Goal: Task Accomplishment & Management: Use online tool/utility

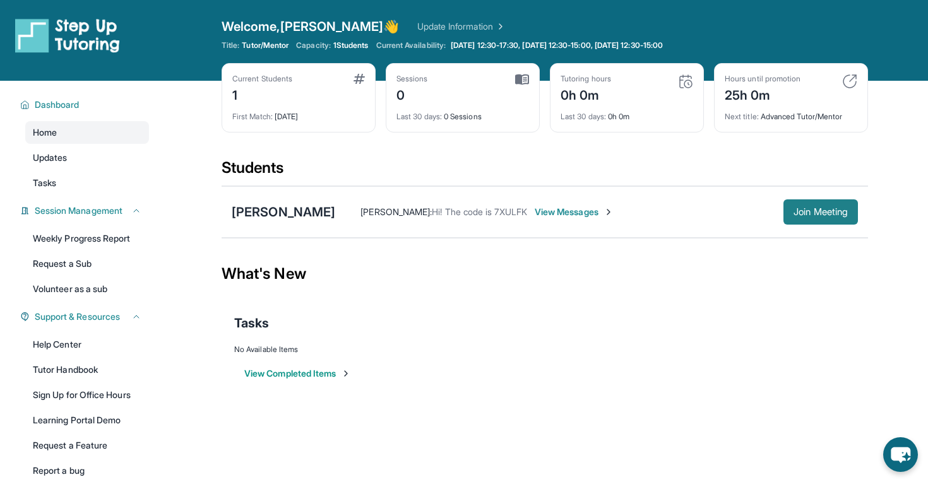
click at [806, 210] on span "Join Meeting" at bounding box center [820, 212] width 54 height 8
click at [282, 211] on div "[PERSON_NAME]" at bounding box center [284, 212] width 104 height 18
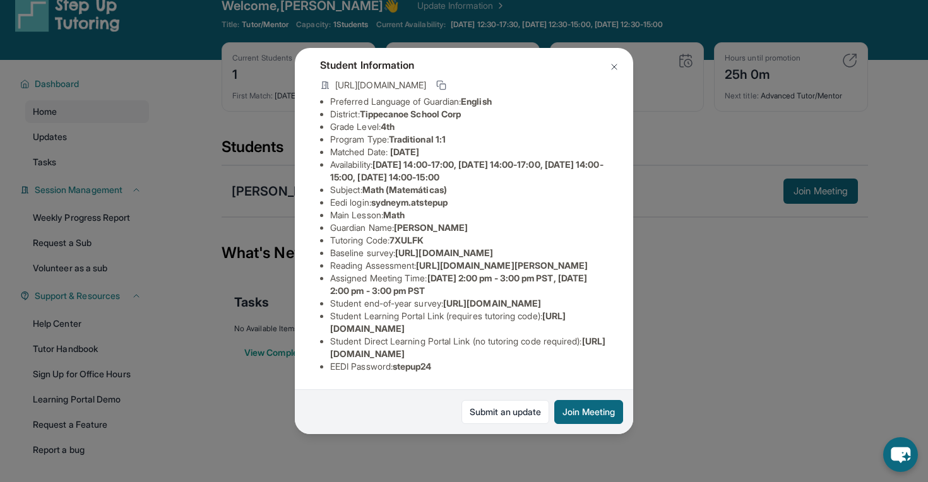
scroll to position [23, 0]
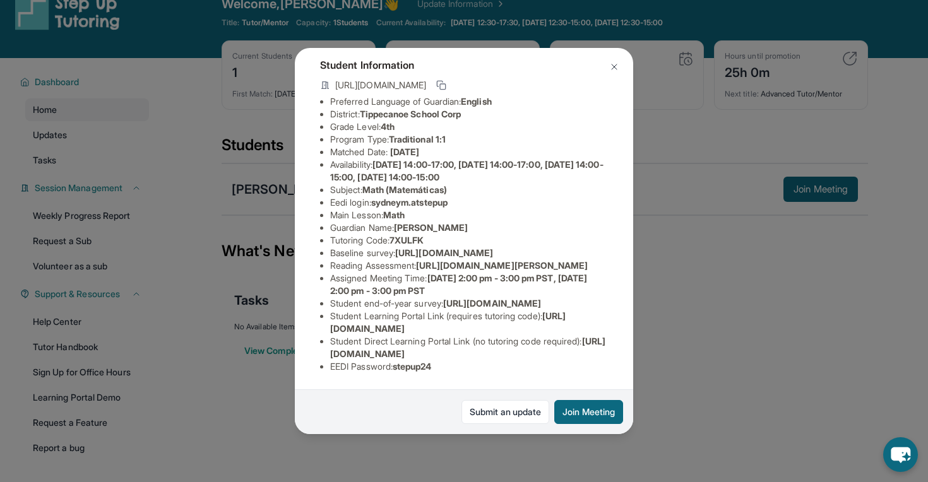
click at [724, 327] on div "Sydney Matlock Guardian: Pamela Mccombs-Matlock Student Information https://stu…" at bounding box center [464, 241] width 928 height 482
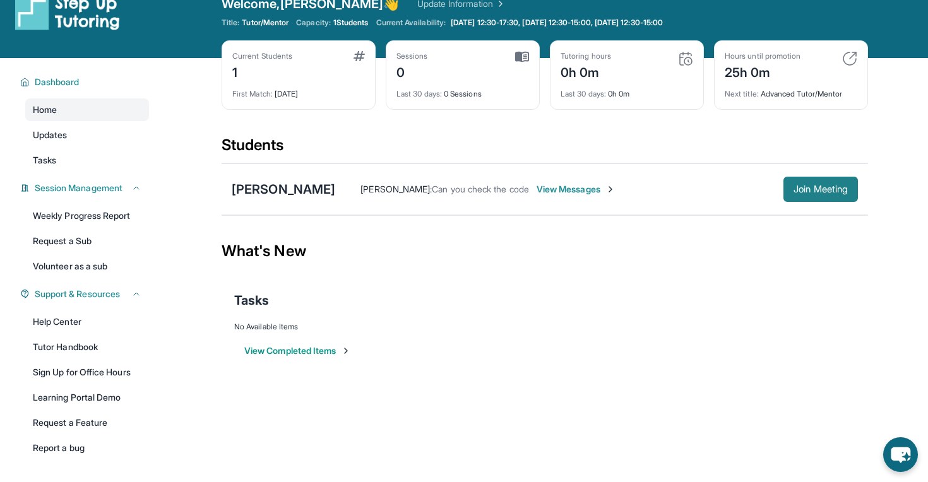
click at [793, 193] on span "Join Meeting" at bounding box center [820, 190] width 54 height 8
click at [294, 187] on div "[PERSON_NAME]" at bounding box center [284, 190] width 104 height 18
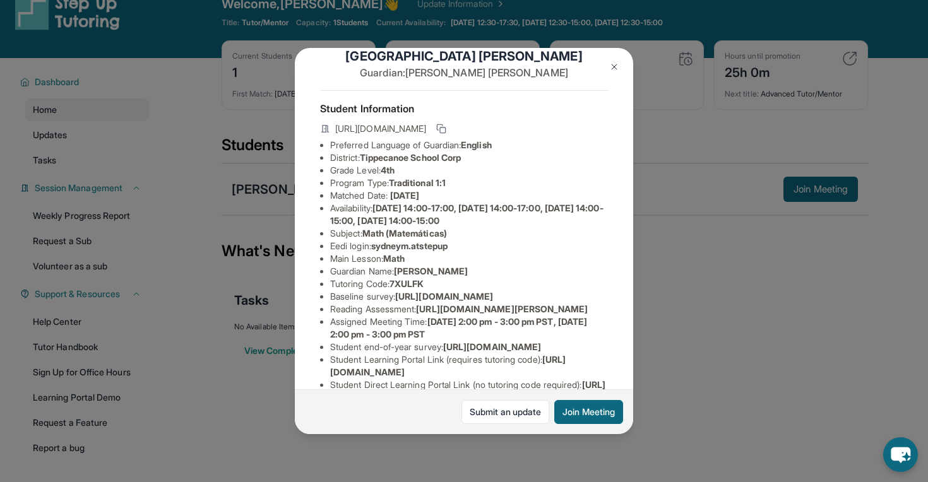
scroll to position [25, 0]
click at [446, 134] on rect at bounding box center [443, 132] width 6 height 6
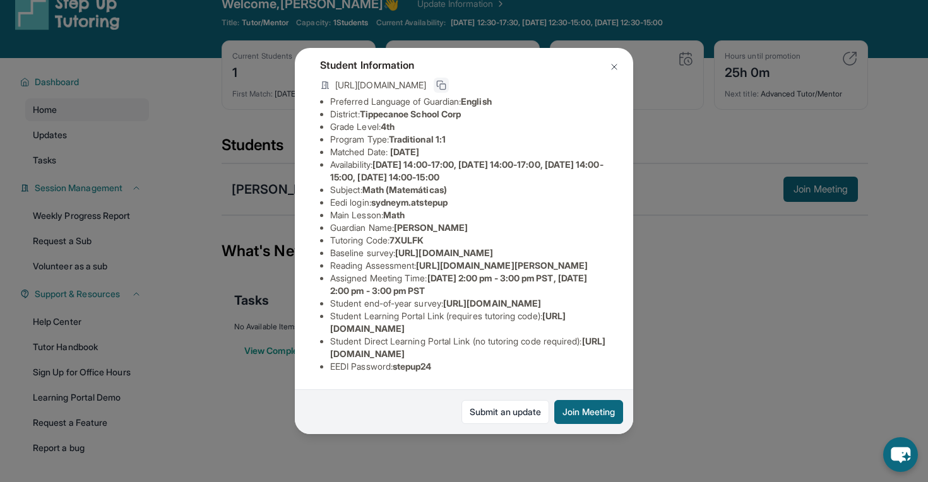
scroll to position [170, 1]
drag, startPoint x: 328, startPoint y: 330, endPoint x: 562, endPoint y: 326, distance: 234.2
click at [562, 326] on li "Student Learning Portal Link (requires tutoring code) : https://student-portal.…" at bounding box center [469, 322] width 278 height 25
copy span "https://student-portal.stepuptutoring.org/student"
click at [562, 331] on li "Student Learning Portal Link (requires tutoring code) : https://student-portal.…" at bounding box center [469, 322] width 278 height 25
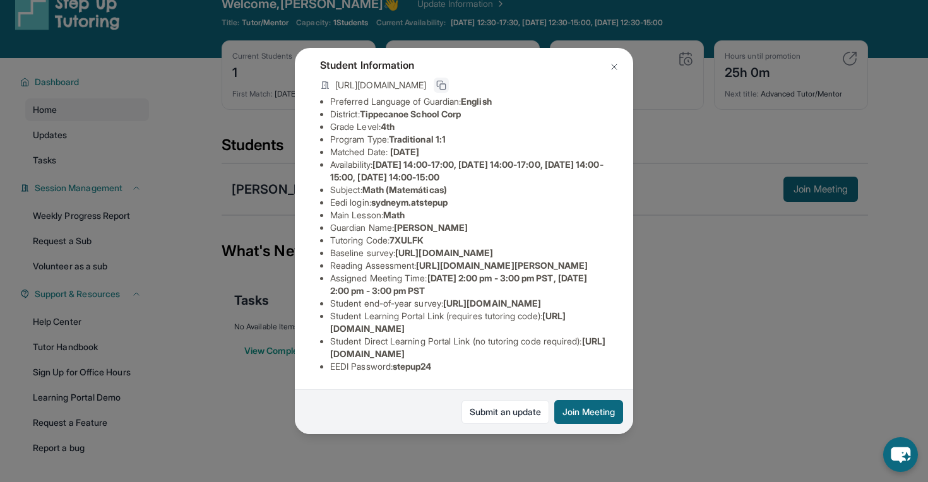
scroll to position [170, 0]
drag, startPoint x: 584, startPoint y: 355, endPoint x: 300, endPoint y: 354, distance: 284.0
click at [300, 353] on div "Sydney Matlock Guardian: Pamela Mccombs-Matlock Student Information https://stu…" at bounding box center [464, 241] width 338 height 386
copy span "https://student-portal.stepuptutoring.org/student/7XULFK"
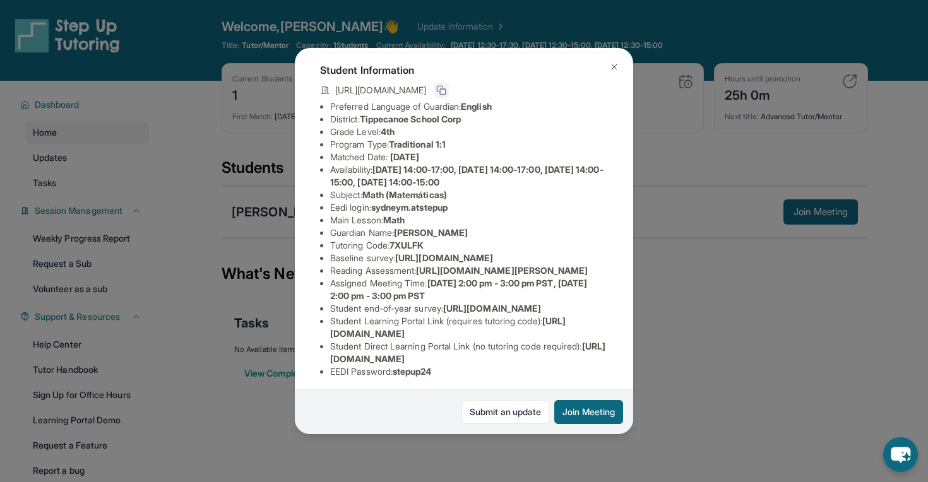
scroll to position [64, 0]
click at [202, 243] on div "Sydney Matlock Guardian: Pamela Mccombs-Matlock Student Information https://stu…" at bounding box center [464, 241] width 928 height 482
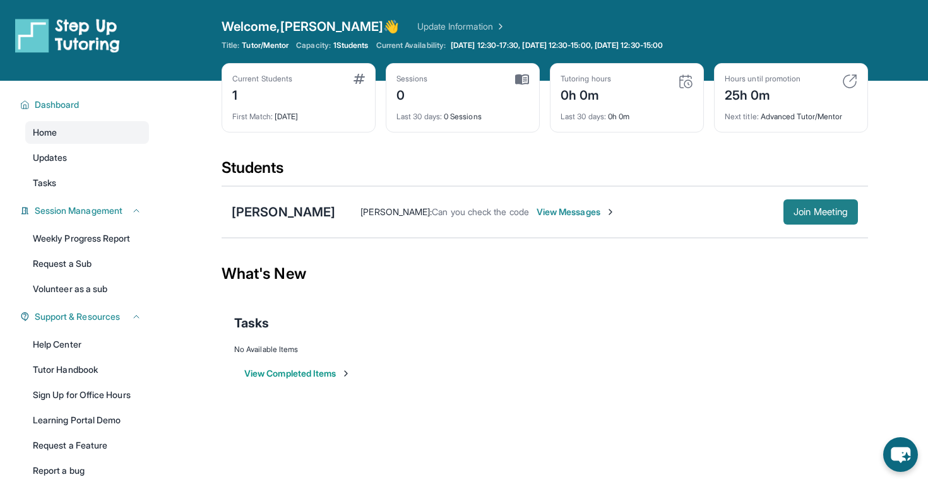
click at [832, 214] on span "Join Meeting" at bounding box center [820, 212] width 54 height 8
click at [805, 210] on span "Join Meeting" at bounding box center [820, 212] width 54 height 8
click at [265, 215] on div "[PERSON_NAME]" at bounding box center [284, 212] width 104 height 18
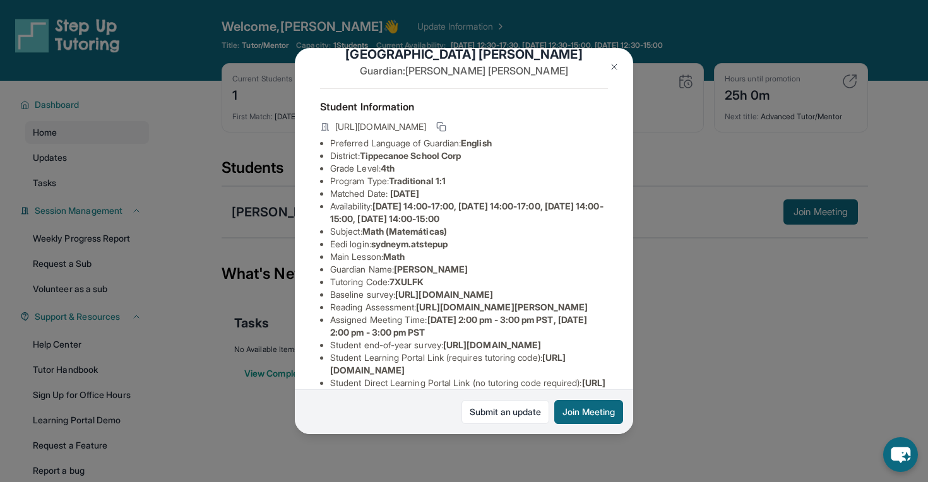
scroll to position [28, 451]
drag, startPoint x: 328, startPoint y: 304, endPoint x: 646, endPoint y: 334, distance: 318.9
click at [646, 334] on div "[PERSON_NAME] Guardian: [PERSON_NAME] Student Information [URL][DOMAIN_NAME] Pr…" at bounding box center [464, 241] width 928 height 482
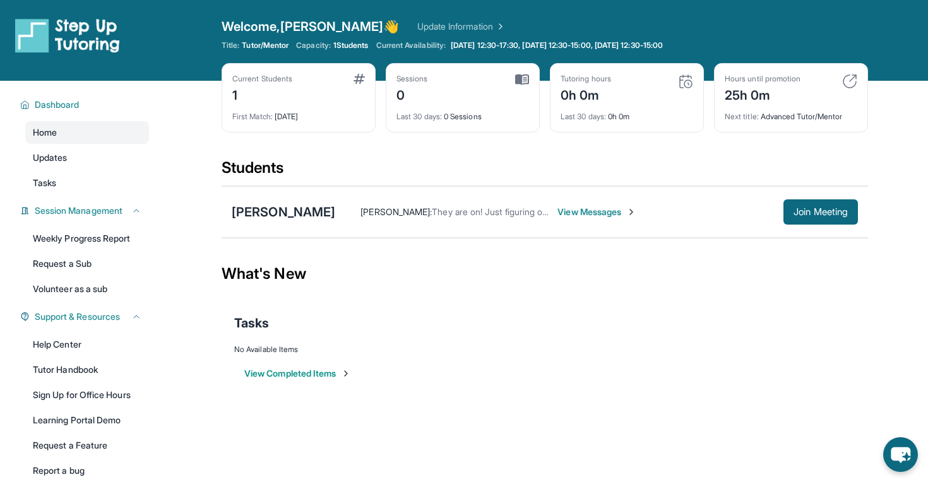
copy span "[URL][DOMAIN_NAME]"
click at [257, 213] on div "[PERSON_NAME]" at bounding box center [284, 212] width 104 height 18
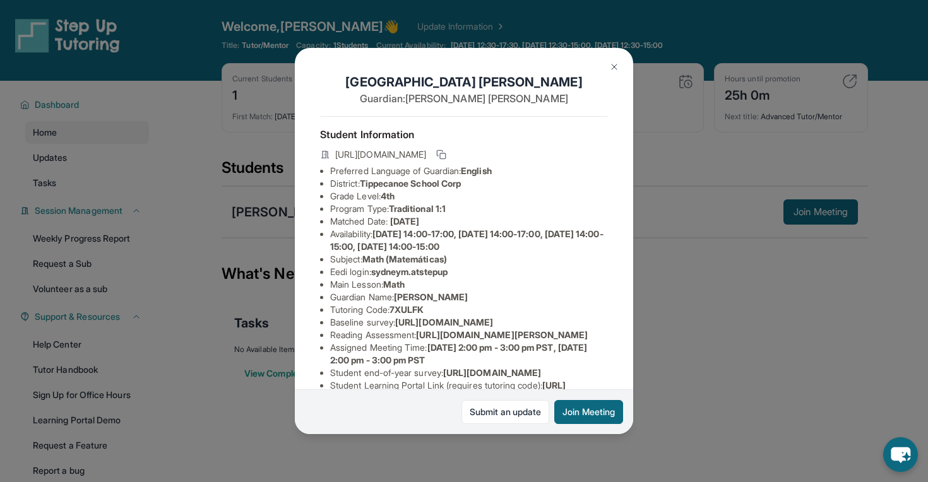
scroll to position [0, 451]
drag, startPoint x: 330, startPoint y: 336, endPoint x: 540, endPoint y: 358, distance: 211.3
click at [493, 328] on span "[URL][DOMAIN_NAME]" at bounding box center [444, 322] width 98 height 11
copy span "[URL][DOMAIN_NAME]"
